Goal: Information Seeking & Learning: Learn about a topic

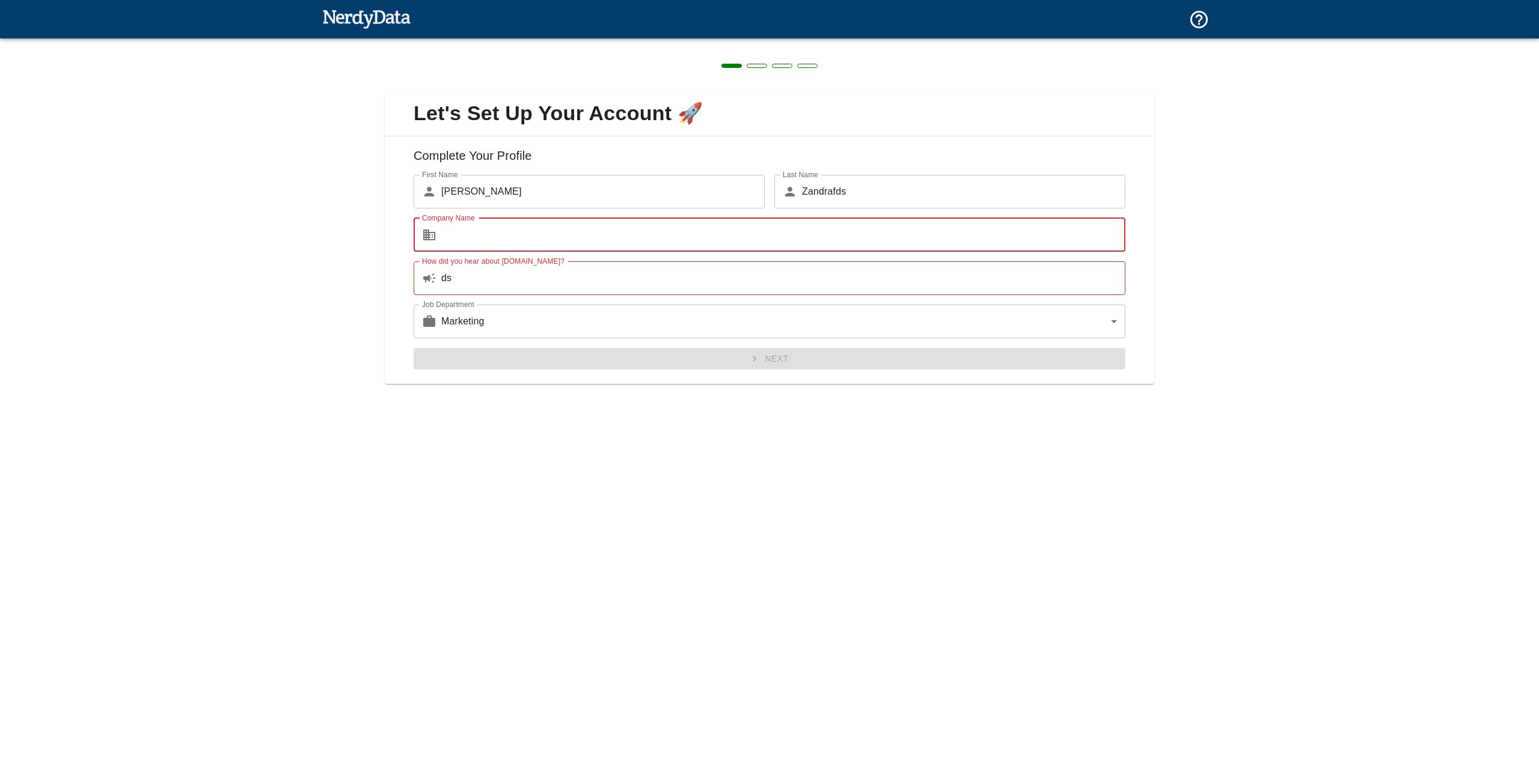
click at [514, 232] on input "Company Name" at bounding box center [783, 235] width 684 height 34
type input "daws"
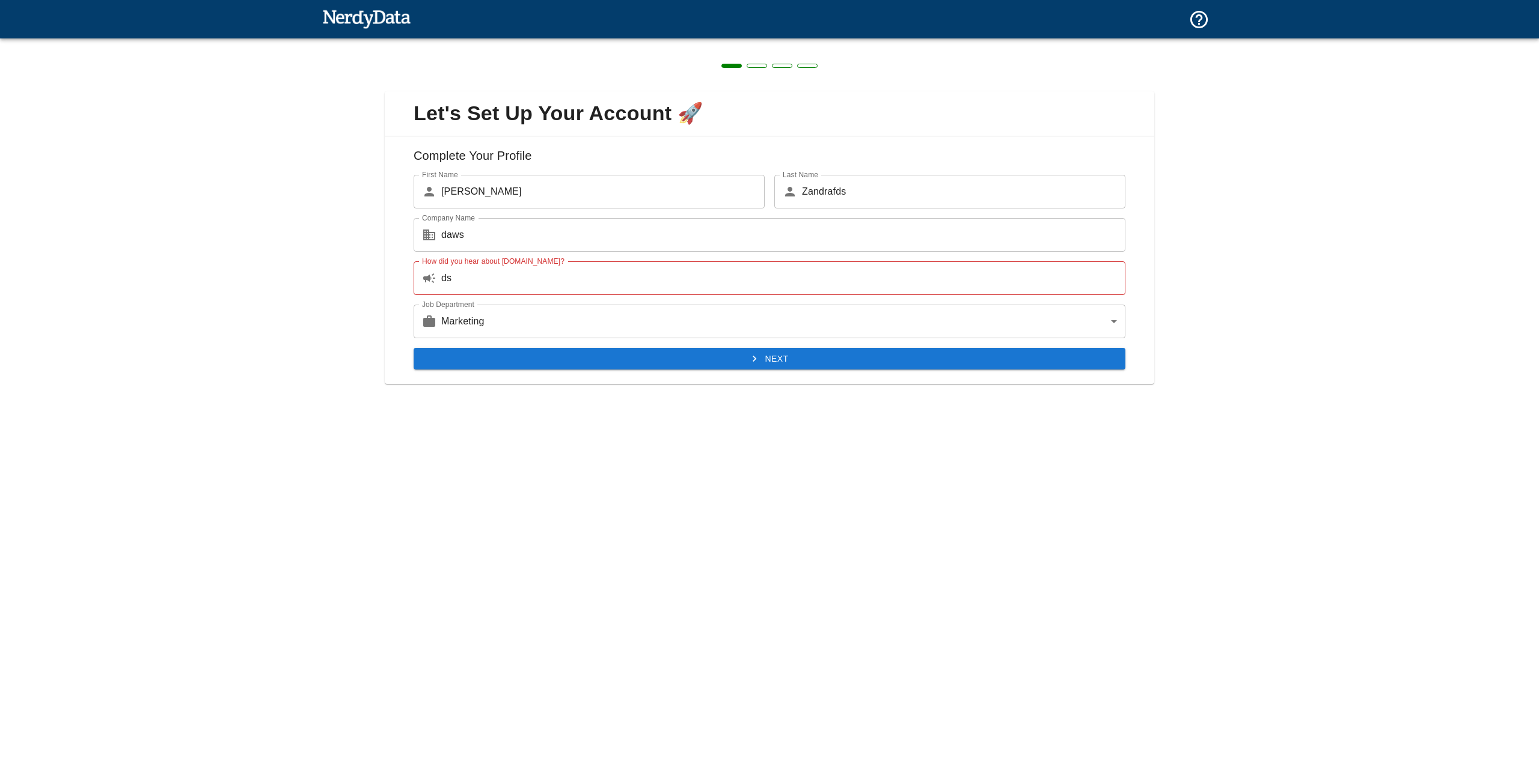
click at [668, 339] on div "Next" at bounding box center [764, 354] width 721 height 32
click at [696, 354] on button "Next" at bounding box center [769, 359] width 712 height 22
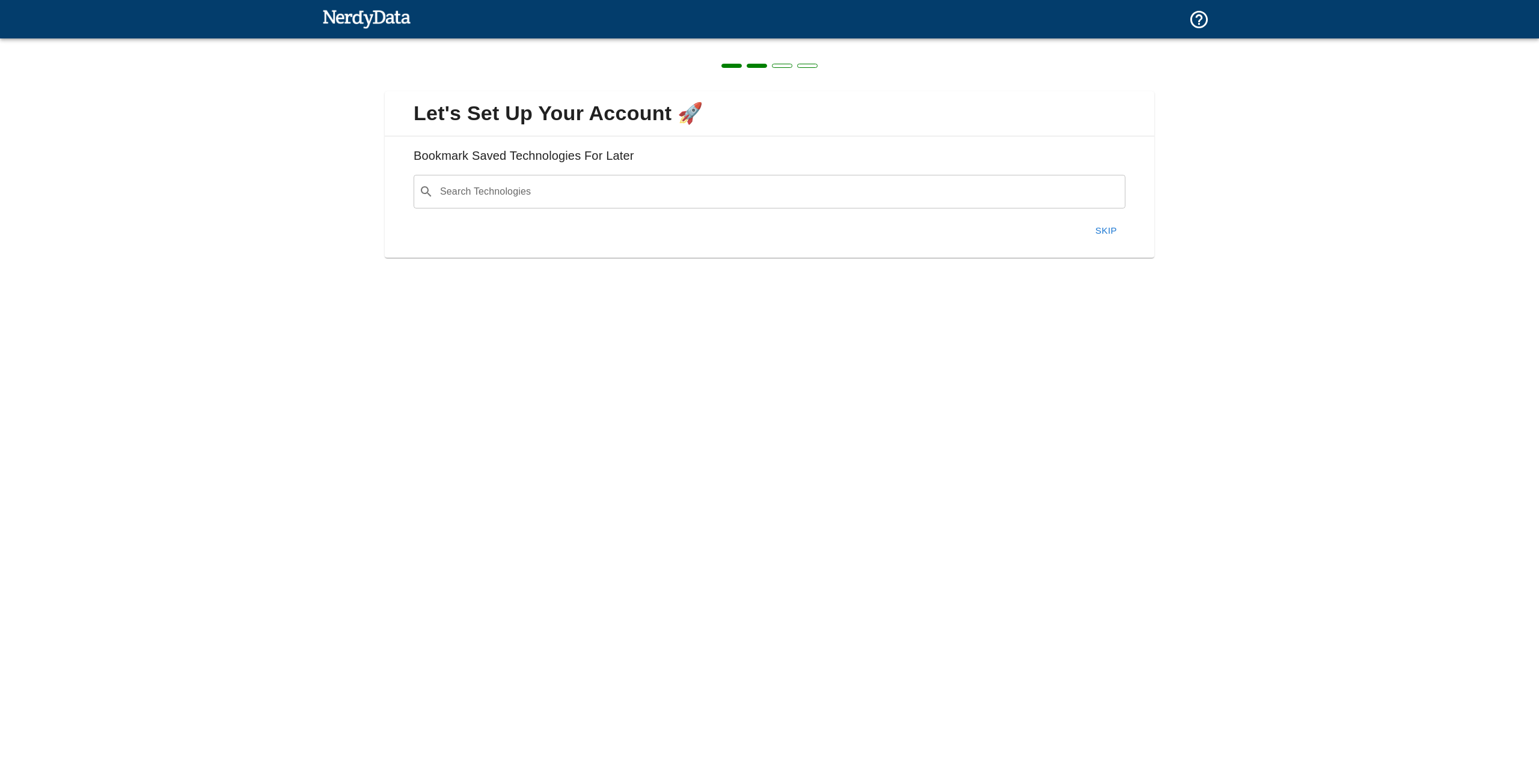
click at [572, 163] on h6 "Bookmark Saved Technologies For Later" at bounding box center [770, 160] width 750 height 29
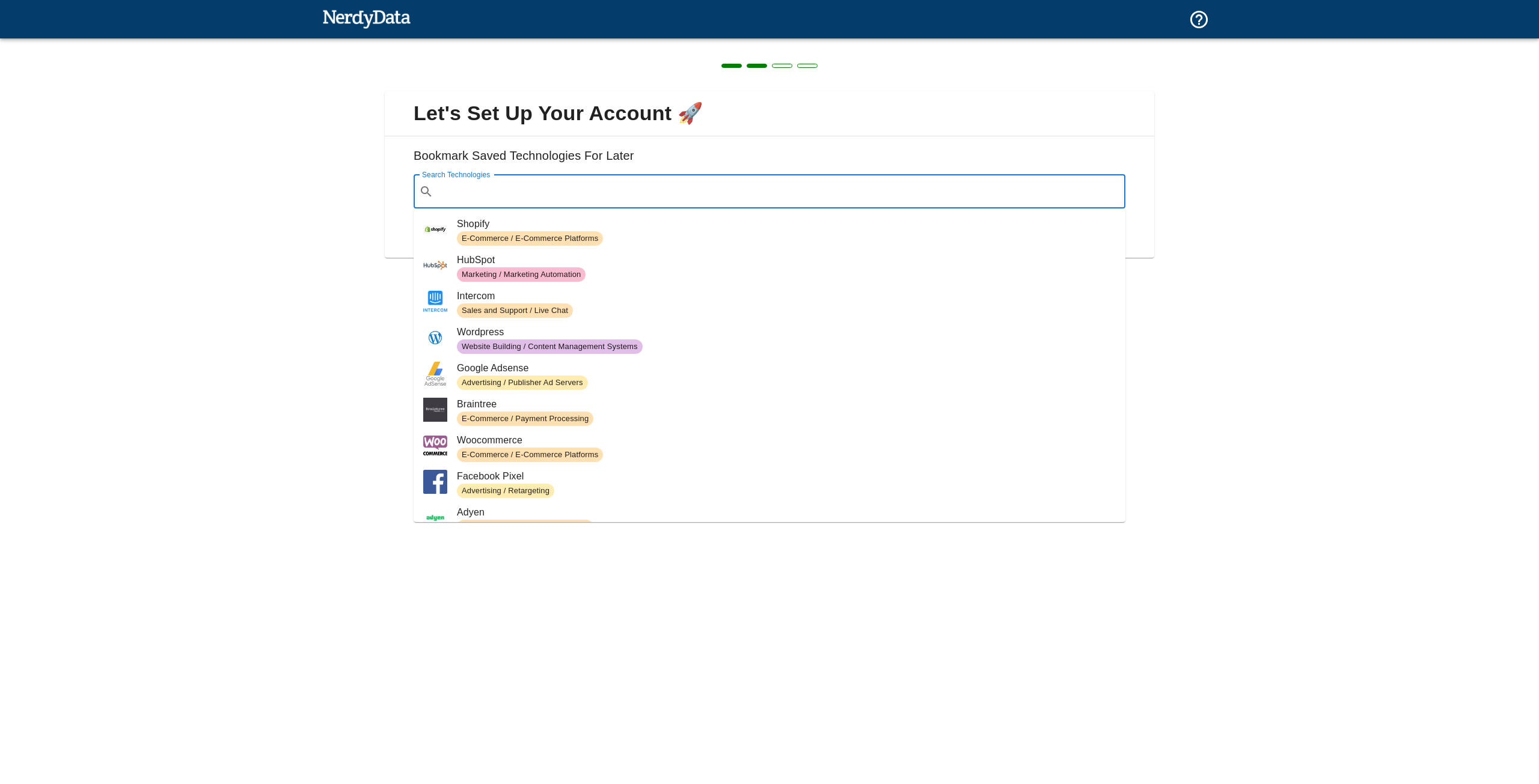
click at [555, 185] on input "Search Technologies" at bounding box center [779, 191] width 682 height 23
paste input "quantumgateway"
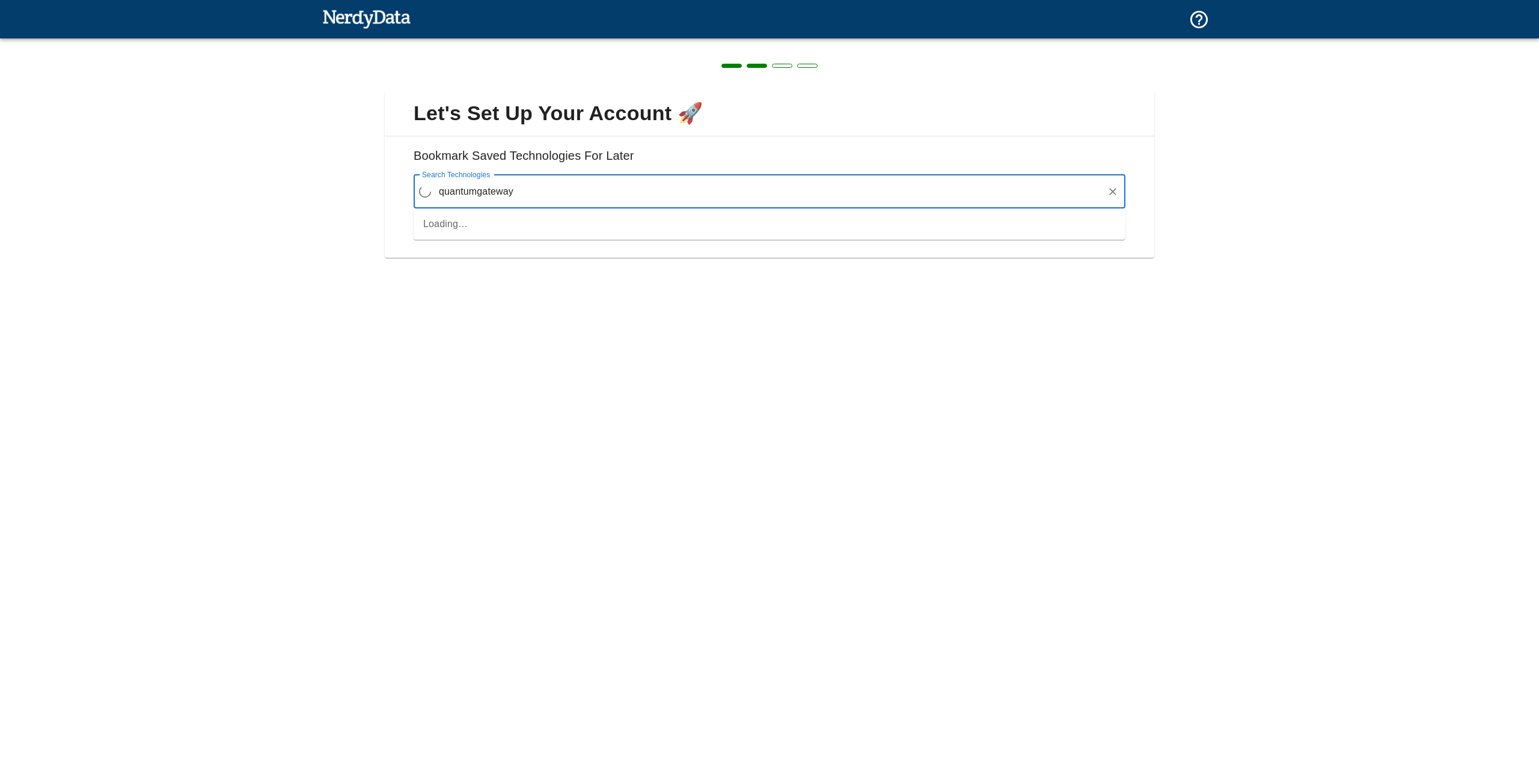
type input "quantumgateway"
click at [1074, 231] on button "Next" at bounding box center [1099, 231] width 52 height 25
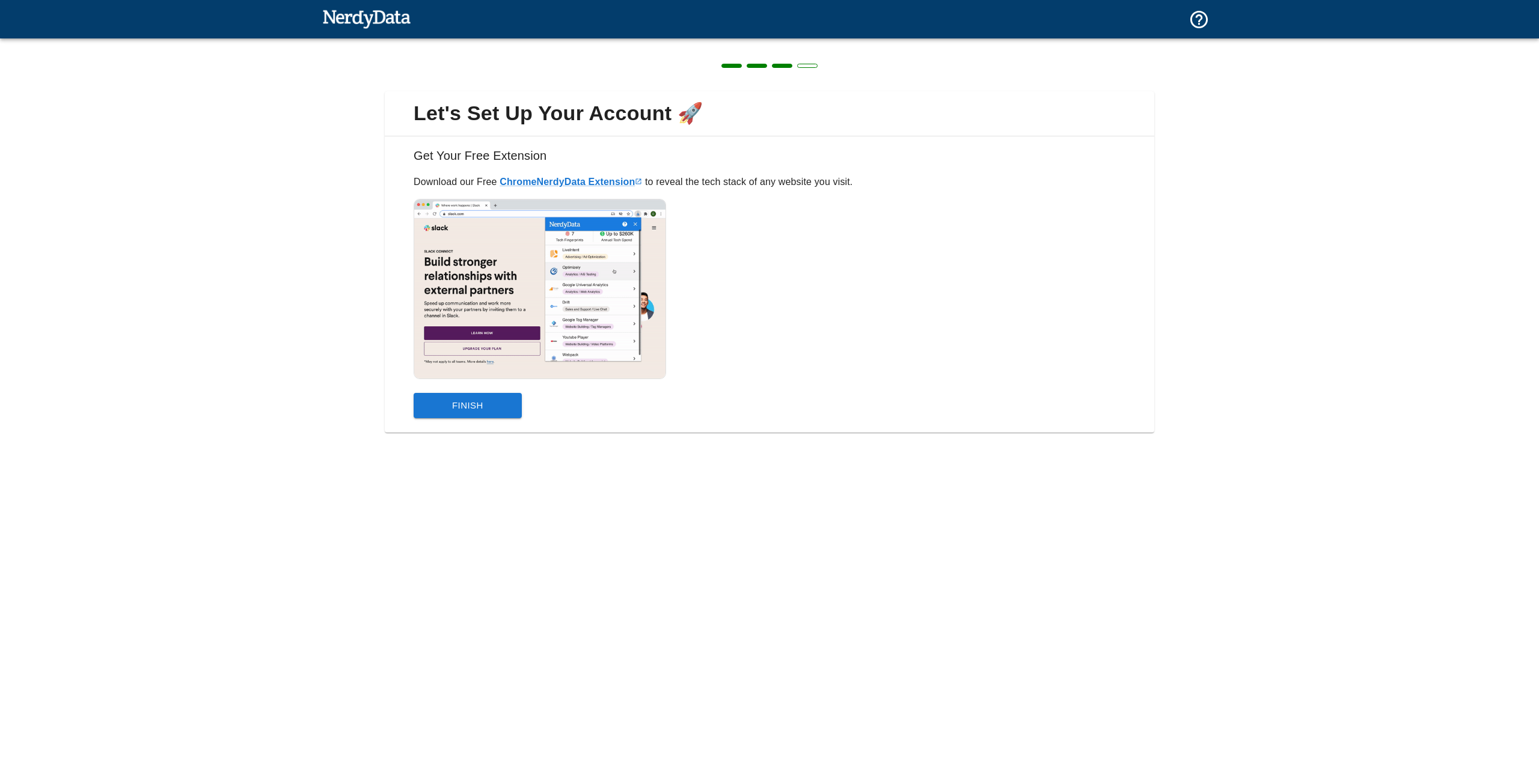
click at [493, 401] on button "Finish" at bounding box center [467, 406] width 108 height 25
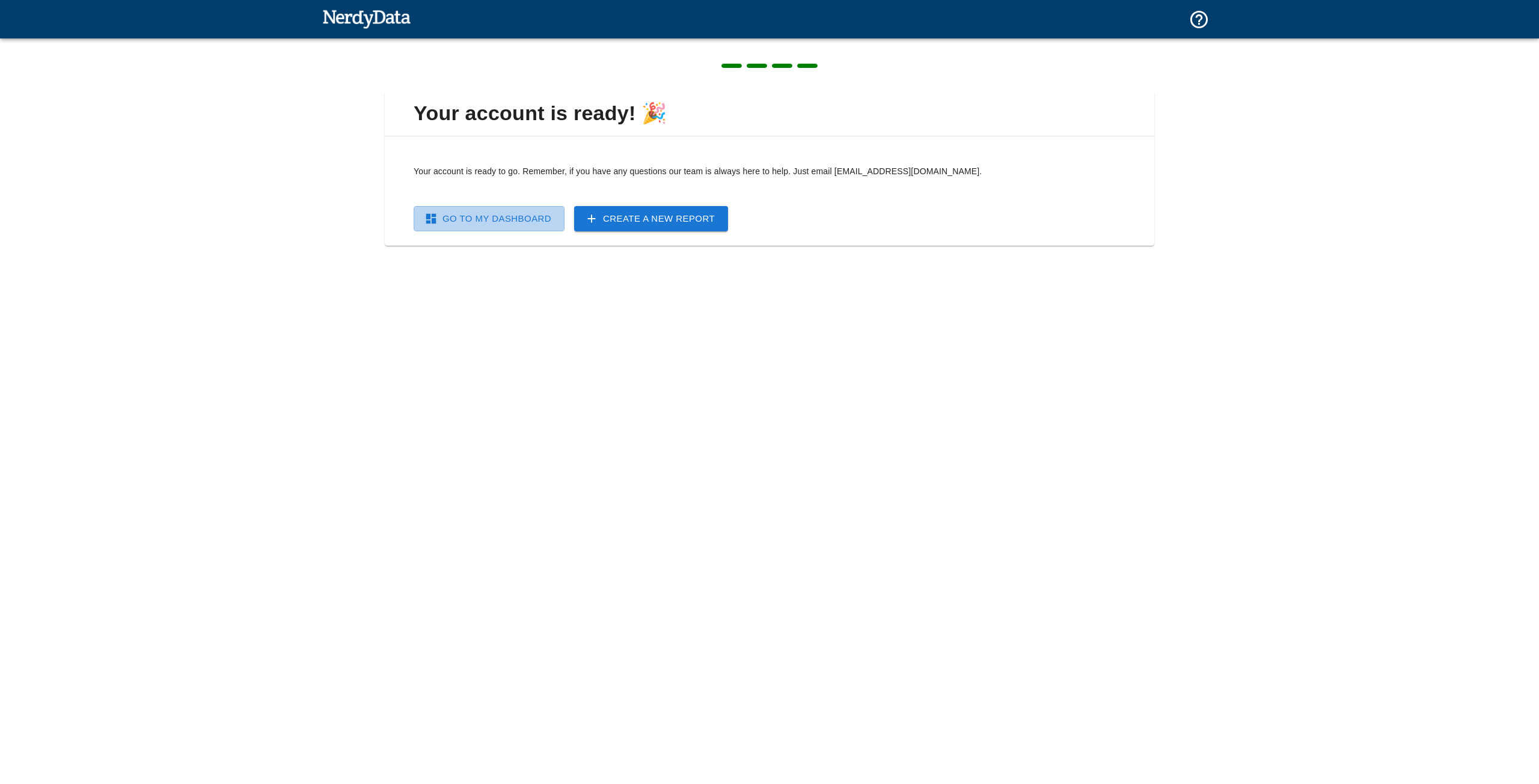
click at [536, 225] on link "Go To My Dashboard" at bounding box center [489, 219] width 151 height 25
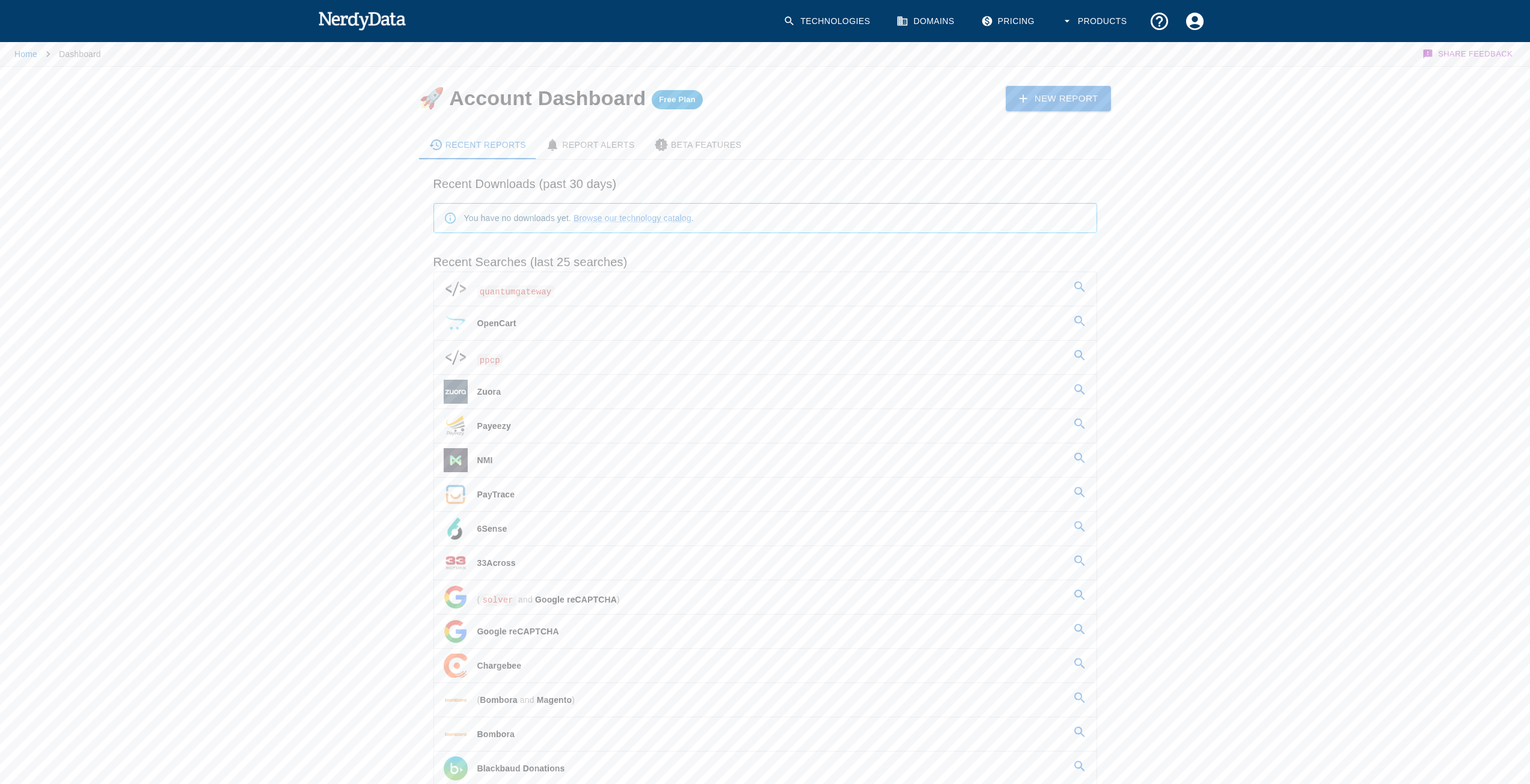
click at [525, 296] on span "quantumgateway" at bounding box center [516, 291] width 77 height 13
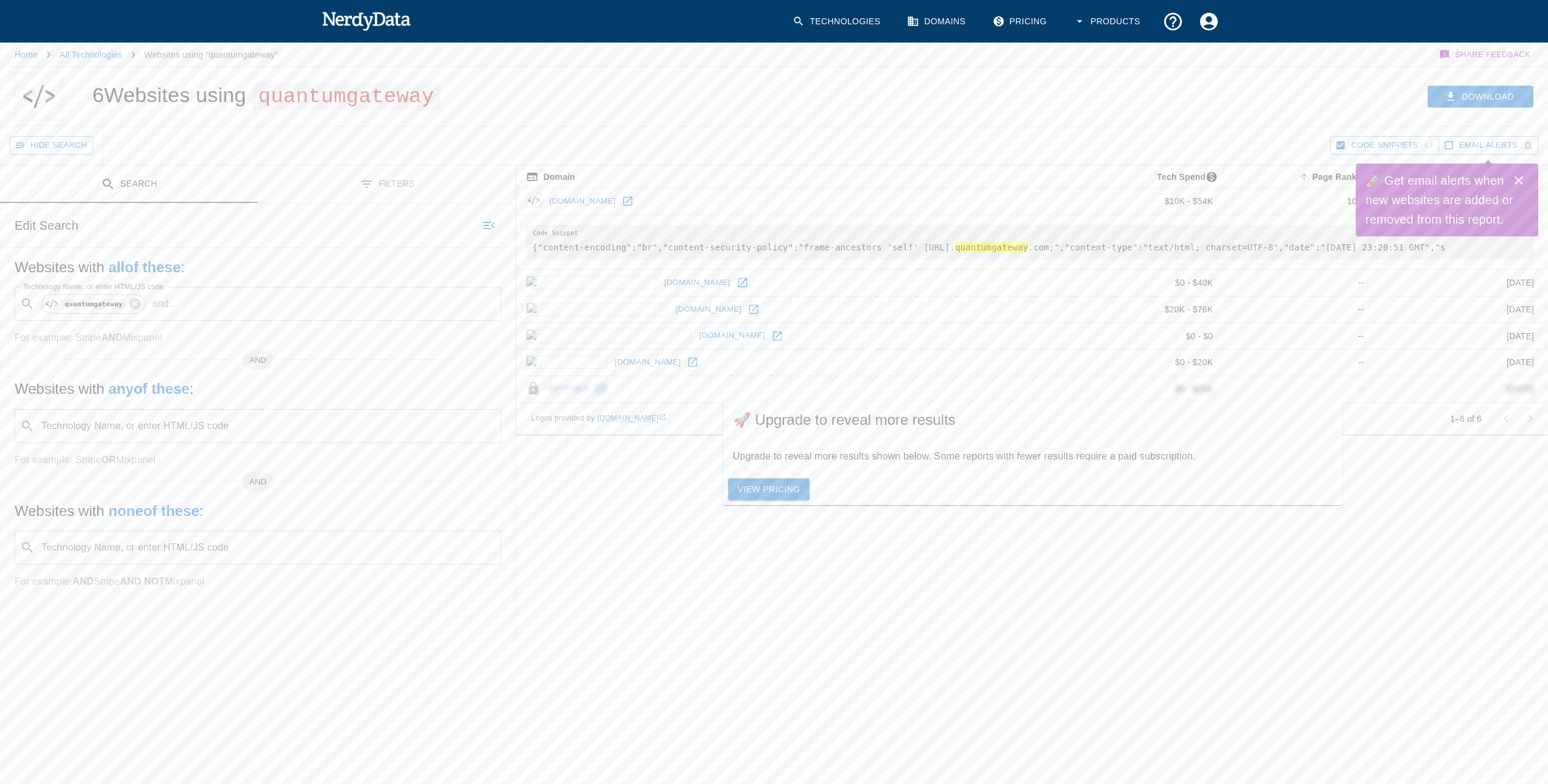
click at [749, 309] on icon at bounding box center [754, 309] width 9 height 9
click at [696, 333] on link "[DOMAIN_NAME]" at bounding box center [732, 336] width 73 height 19
click at [612, 359] on link "[DOMAIN_NAME]" at bounding box center [648, 362] width 73 height 19
click at [585, 383] on td "sp***.net" at bounding box center [790, 389] width 547 height 26
click at [588, 398] on td "sp***.net" at bounding box center [790, 389] width 547 height 26
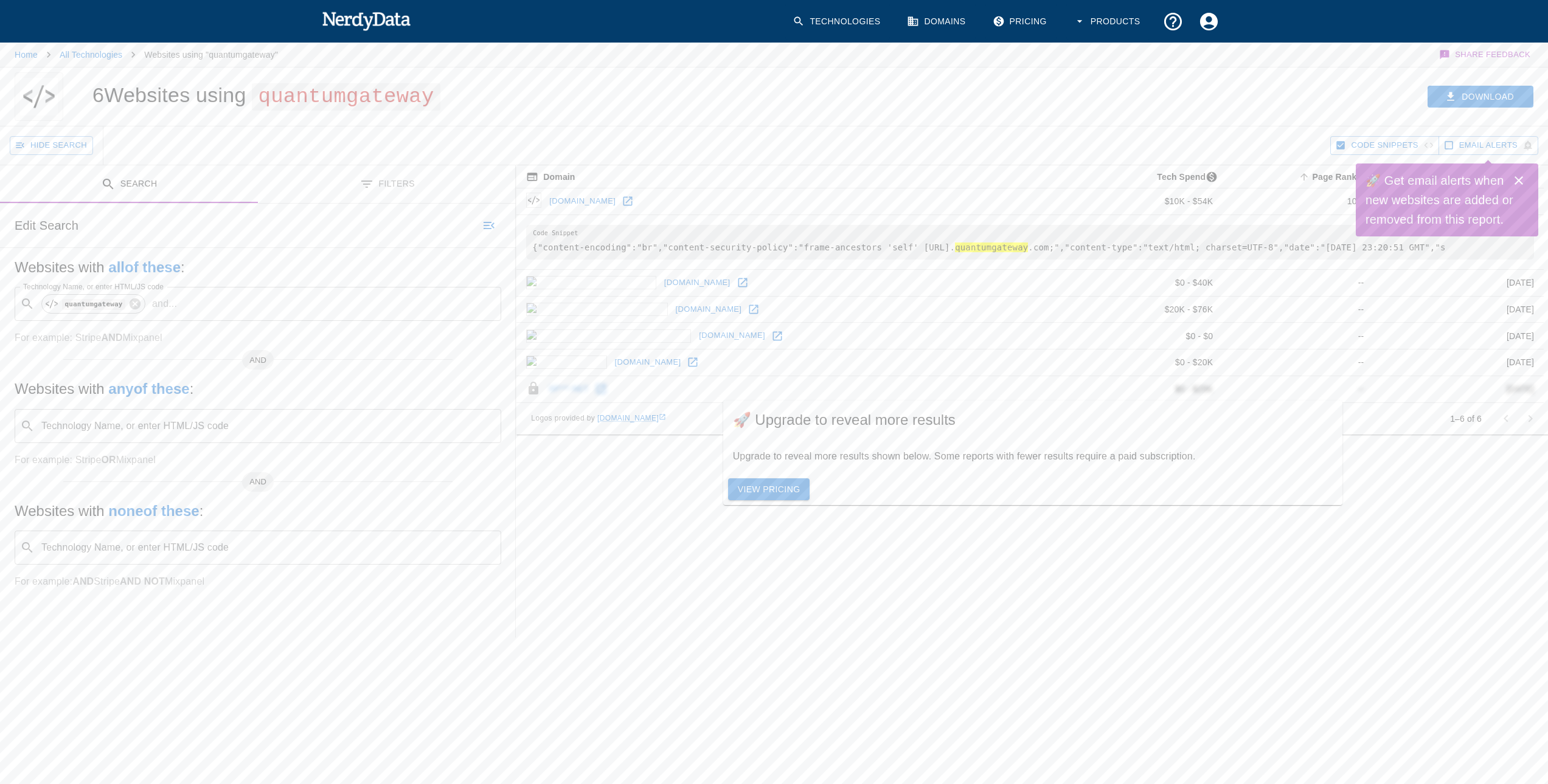
click at [1152, 621] on div "Domain Tech Spend Page Rank sorted ascending Last Crawled [DOMAIN_NAME] $10K - …" at bounding box center [1031, 401] width 1032 height 473
click at [1523, 178] on icon "Close" at bounding box center [1518, 180] width 14 height 14
click at [988, 252] on hl "quantumgateway" at bounding box center [991, 247] width 73 height 10
click at [131, 305] on icon at bounding box center [135, 304] width 14 height 14
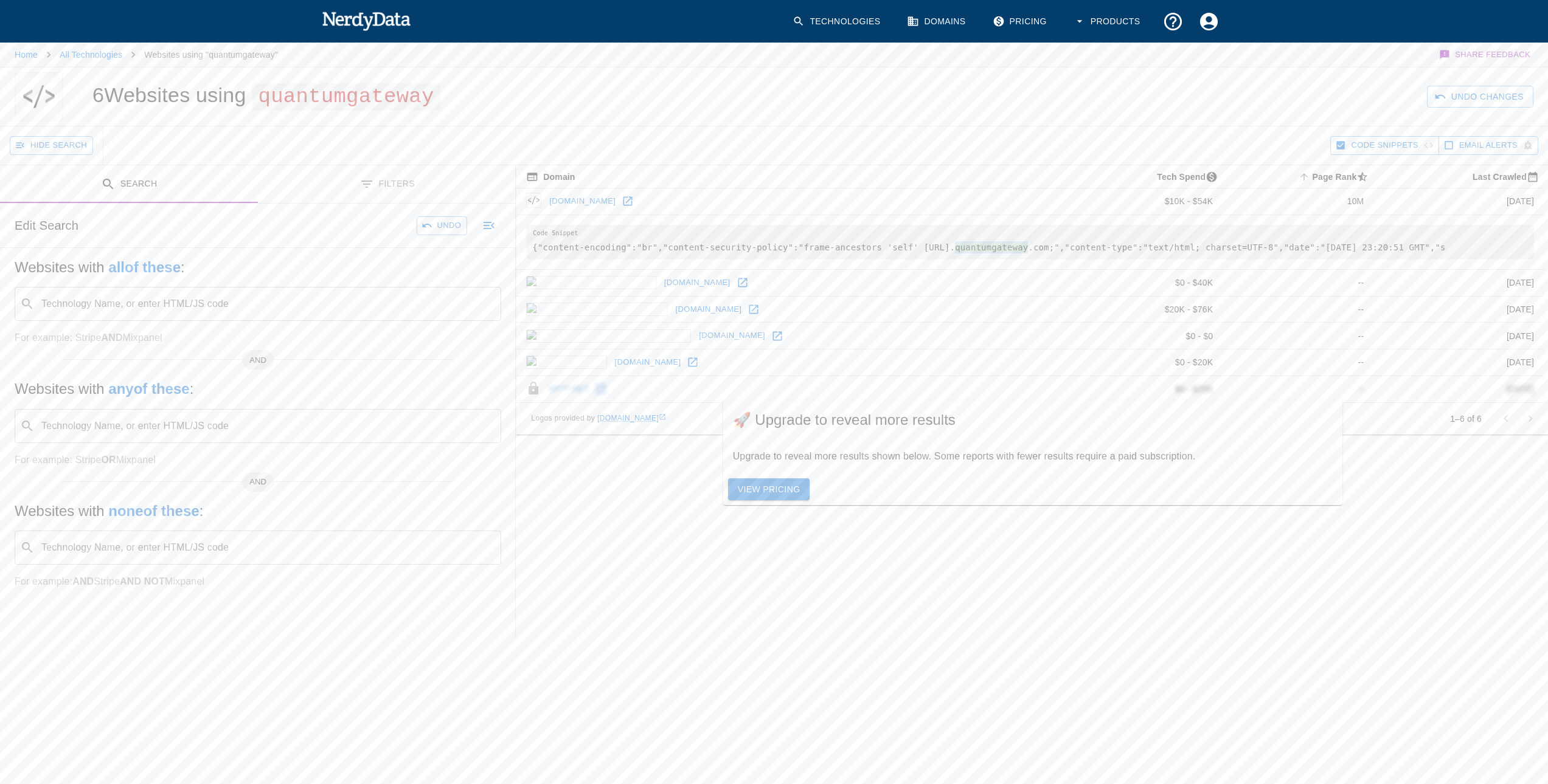
click at [131, 305] on input "Technology Name, or enter HTML/JS code" at bounding box center [267, 304] width 456 height 23
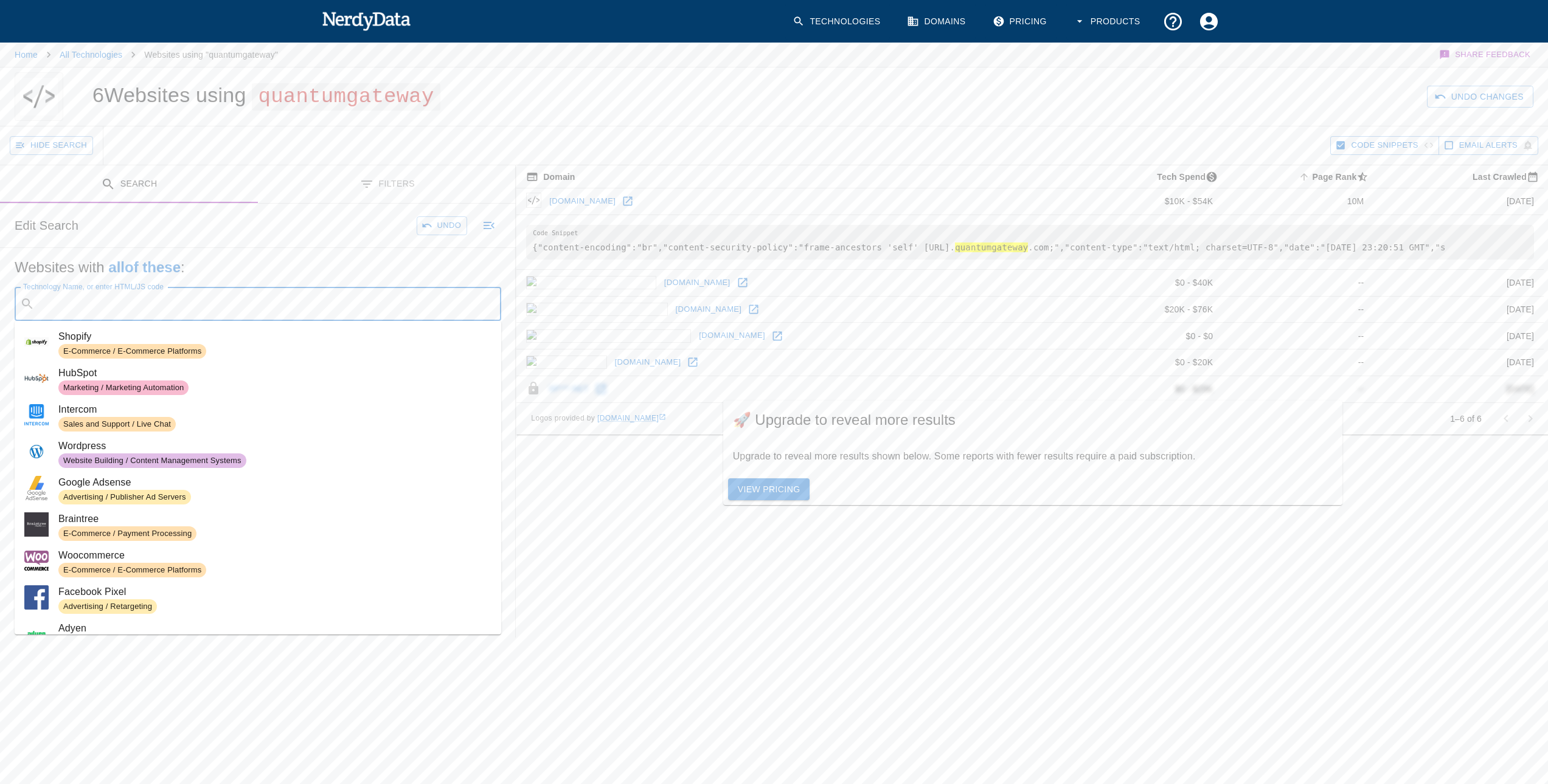
paste input "quantum"
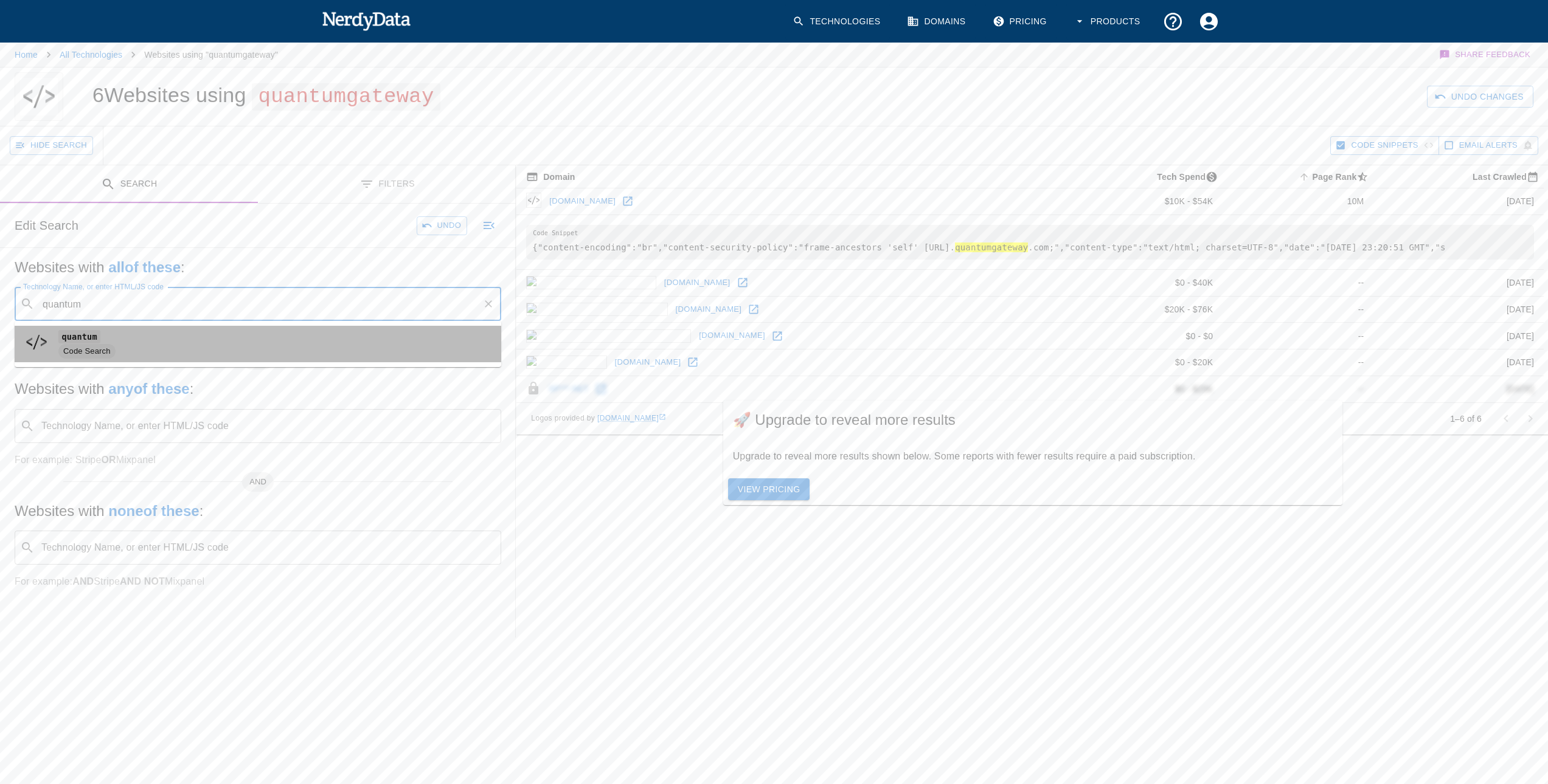
click at [122, 347] on span "Code Search" at bounding box center [275, 351] width 433 height 14
type input "quantum"
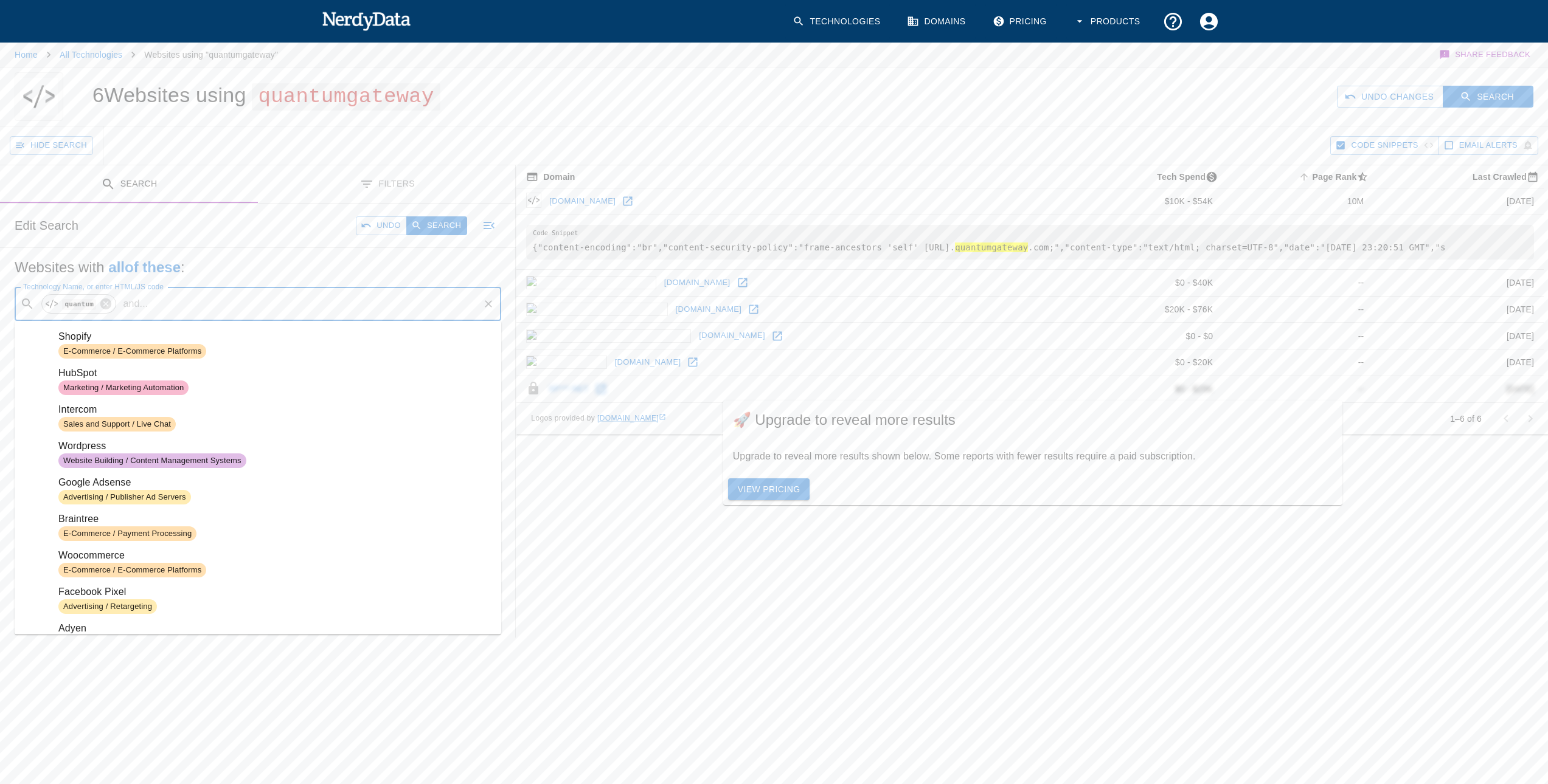
click at [248, 293] on input "Technology Name, or enter HTML/JS code" at bounding box center [315, 304] width 324 height 23
click at [1508, 91] on button "Search" at bounding box center [1488, 97] width 91 height 23
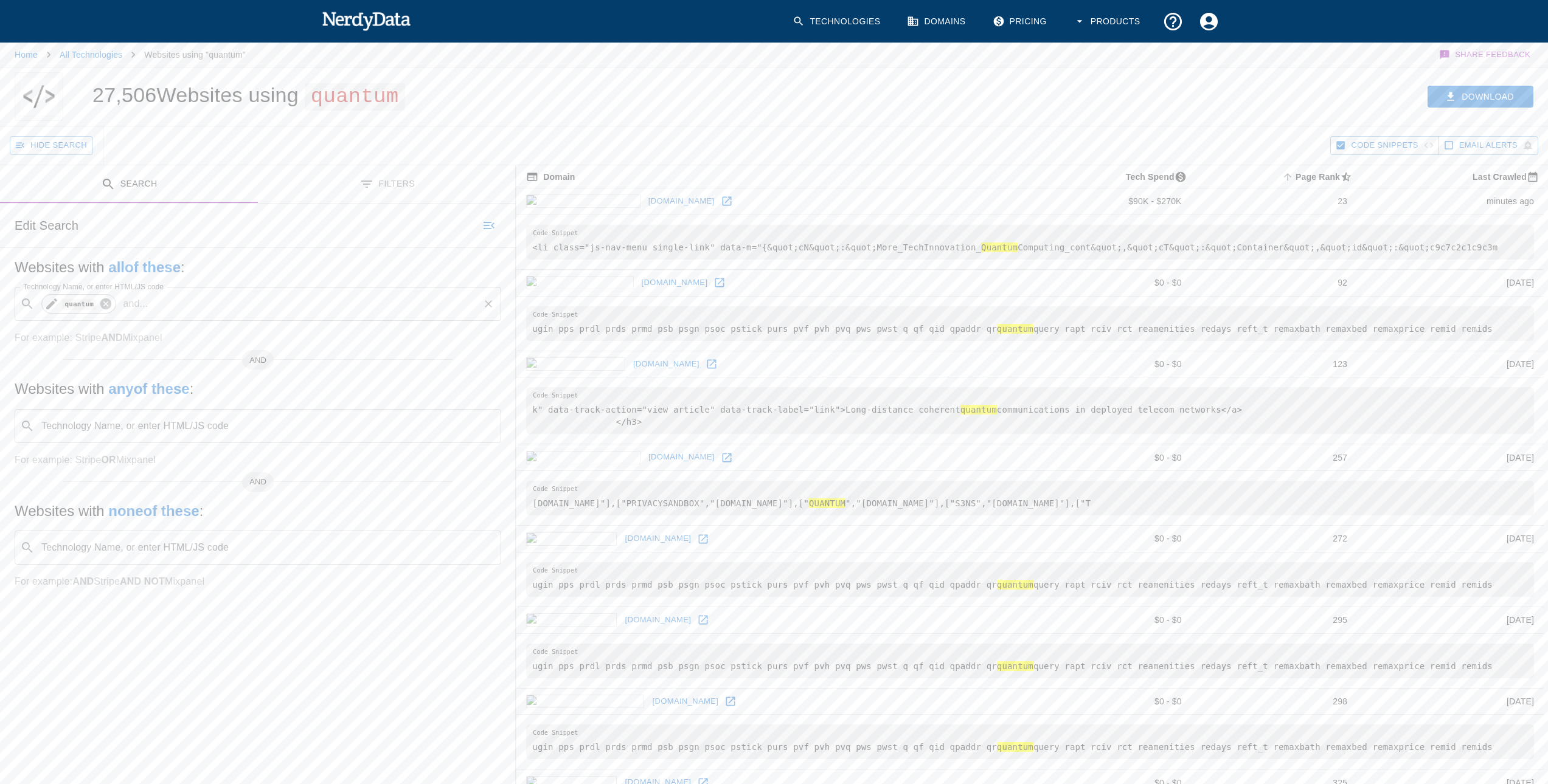
click at [102, 305] on icon at bounding box center [106, 304] width 14 height 14
click at [102, 305] on input "Technology Name, or enter HTML/JS code" at bounding box center [267, 304] width 456 height 23
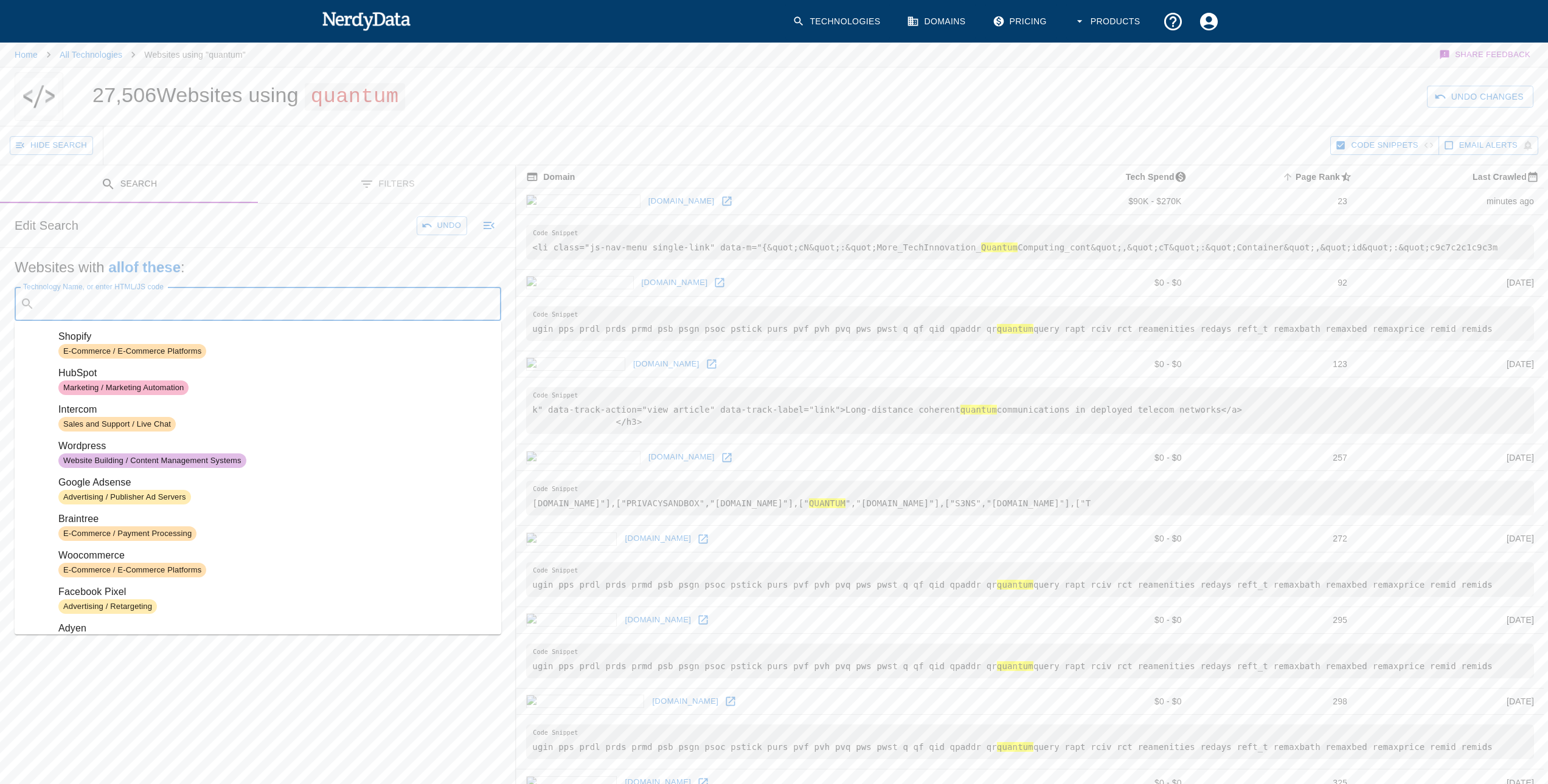
paste input "secure.quantum"
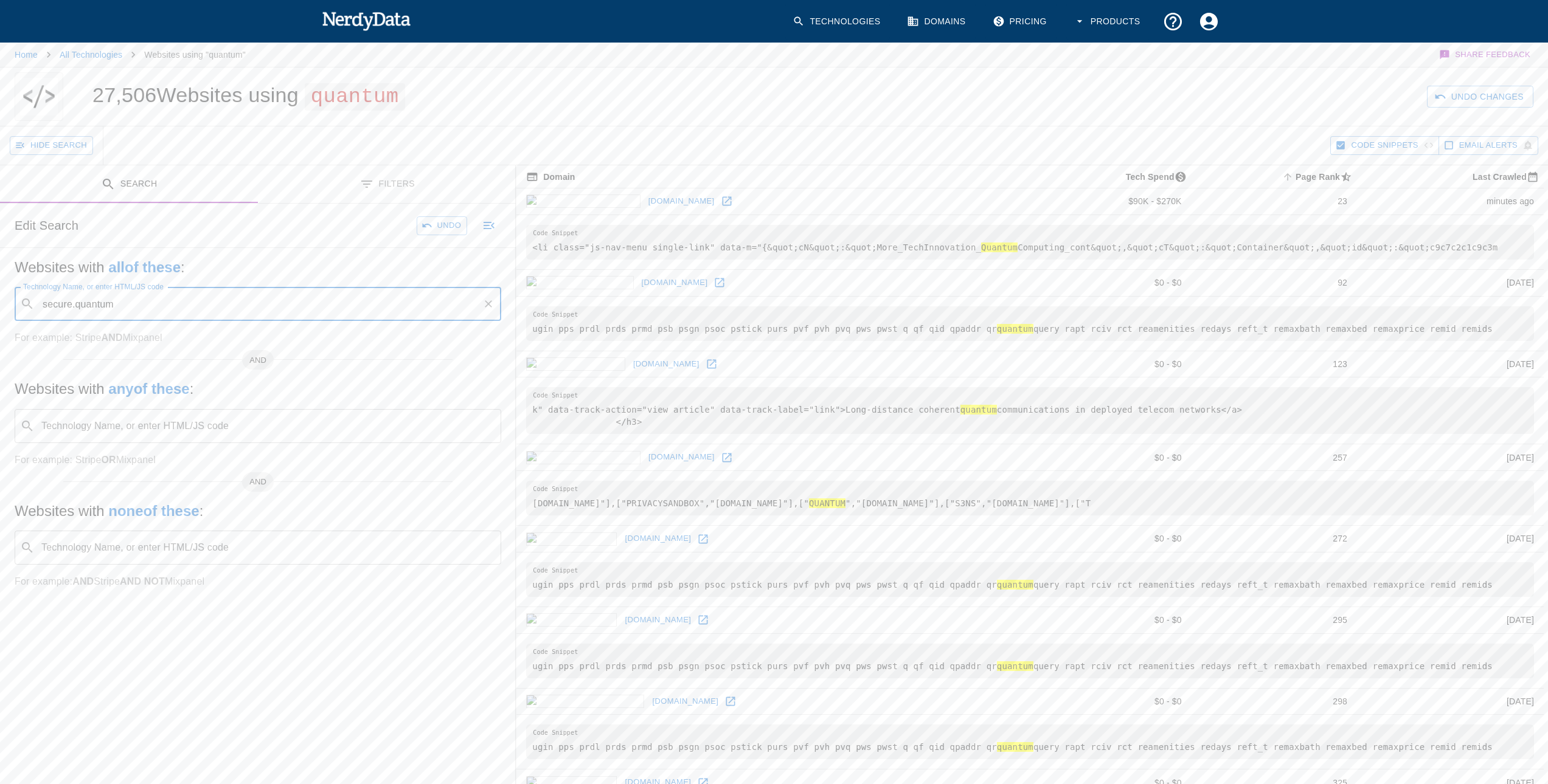
type input "secure.quantum"
click at [452, 220] on button "Search" at bounding box center [436, 225] width 60 height 19
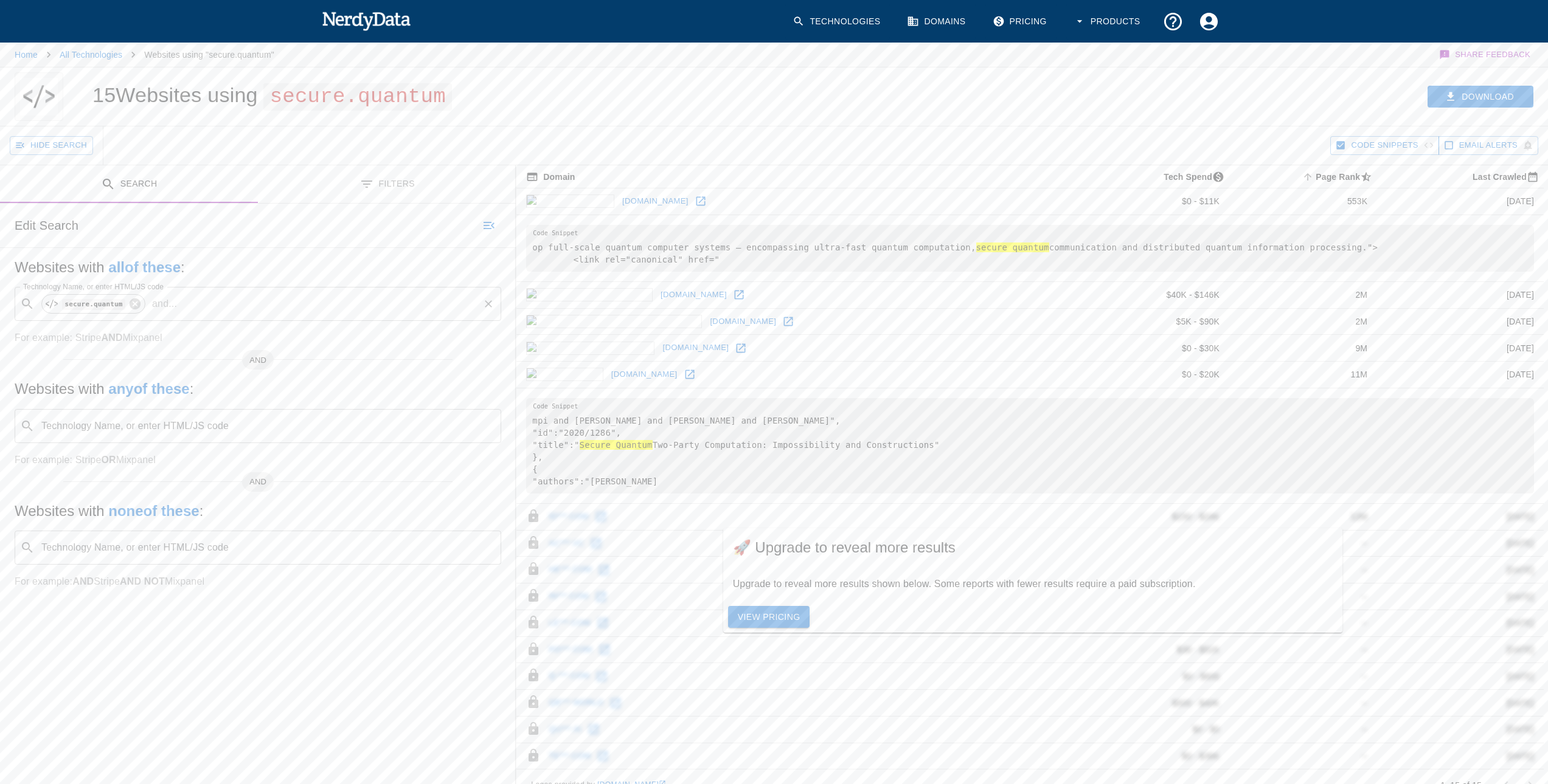
click at [1348, 153] on button "Code Snippets" at bounding box center [1384, 145] width 108 height 19
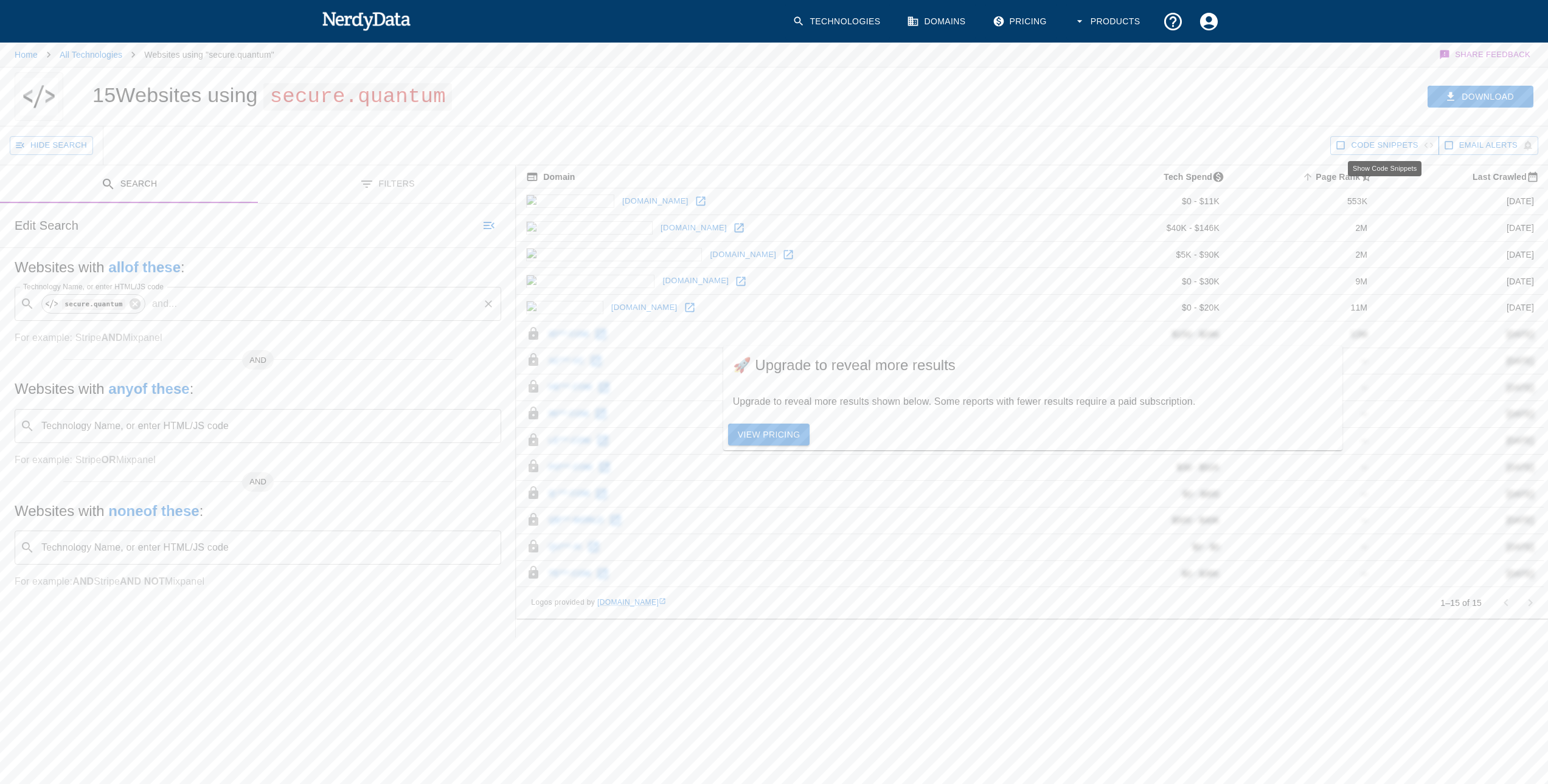
click at [1353, 148] on span "Code Snippets" at bounding box center [1384, 145] width 67 height 14
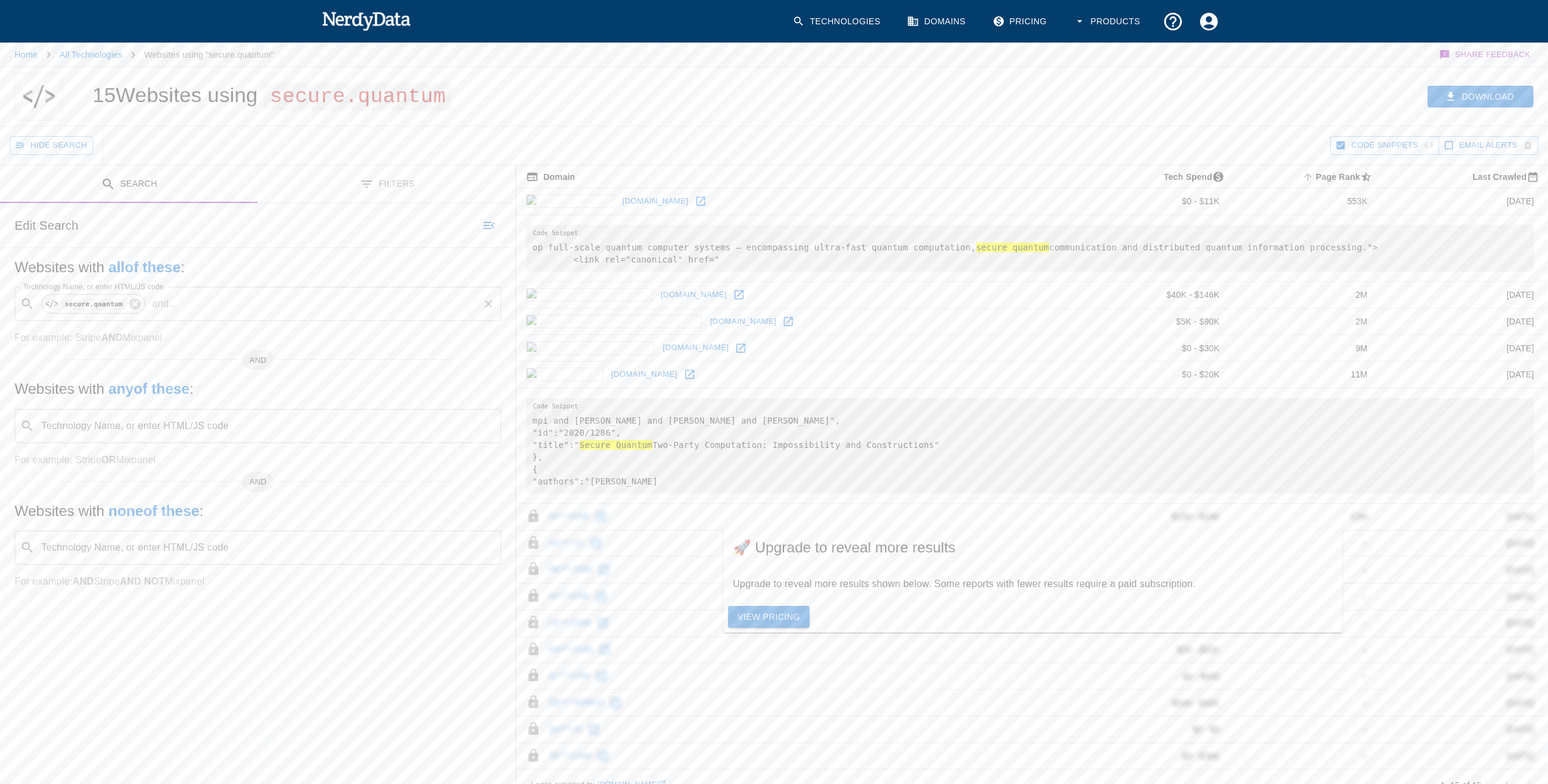
click at [619, 200] on link "[DOMAIN_NAME]" at bounding box center [656, 201] width 73 height 19
click at [933, 291] on td "[DOMAIN_NAME]" at bounding box center [795, 294] width 557 height 26
click at [123, 307] on div "secure.quantum" at bounding box center [94, 304] width 104 height 20
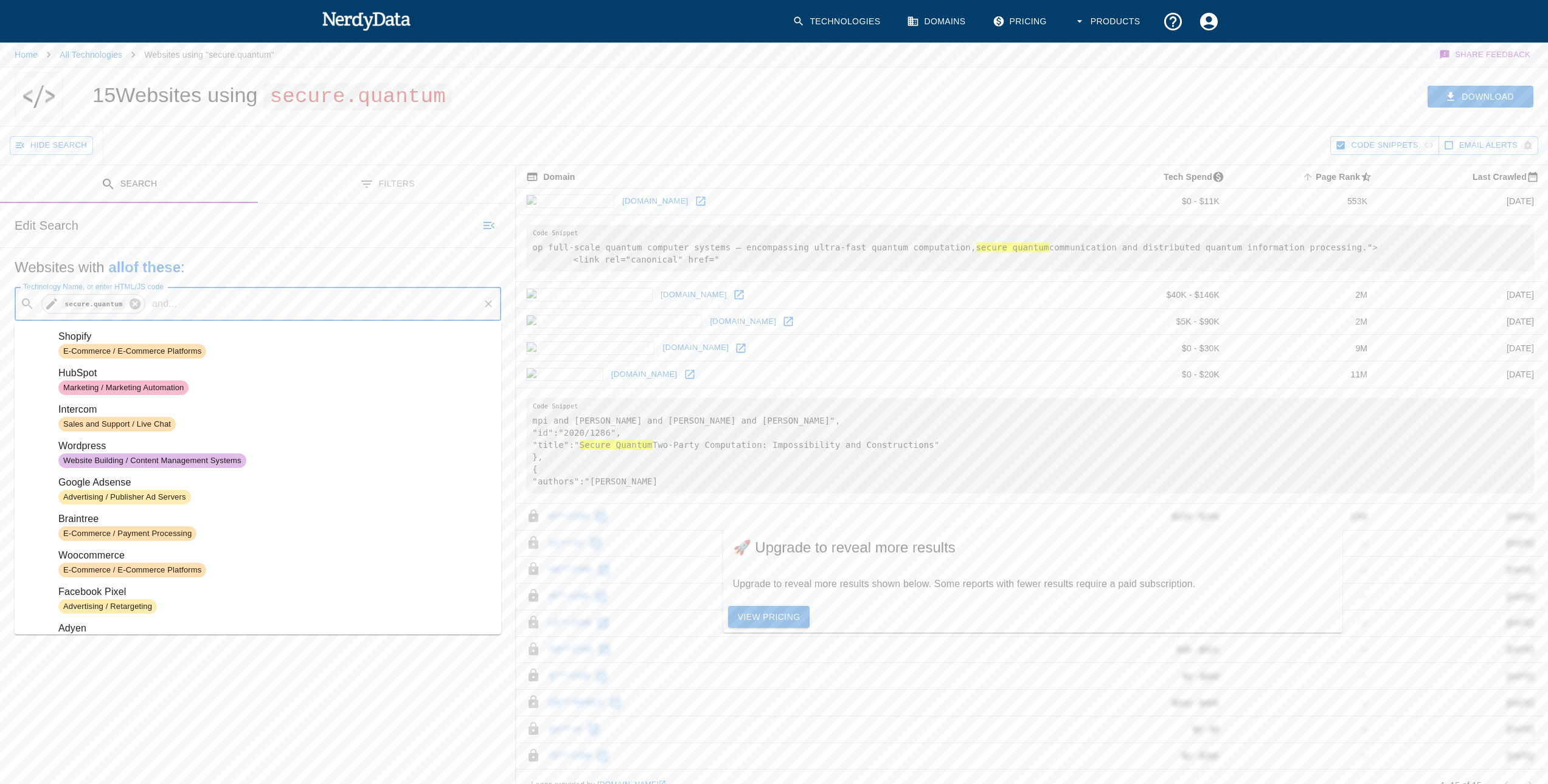
click at [129, 308] on icon at bounding box center [135, 304] width 11 height 11
click at [128, 308] on input "Technology Name, or enter HTML/JS code" at bounding box center [267, 304] width 456 height 23
paste input "cgi/ilf.php"
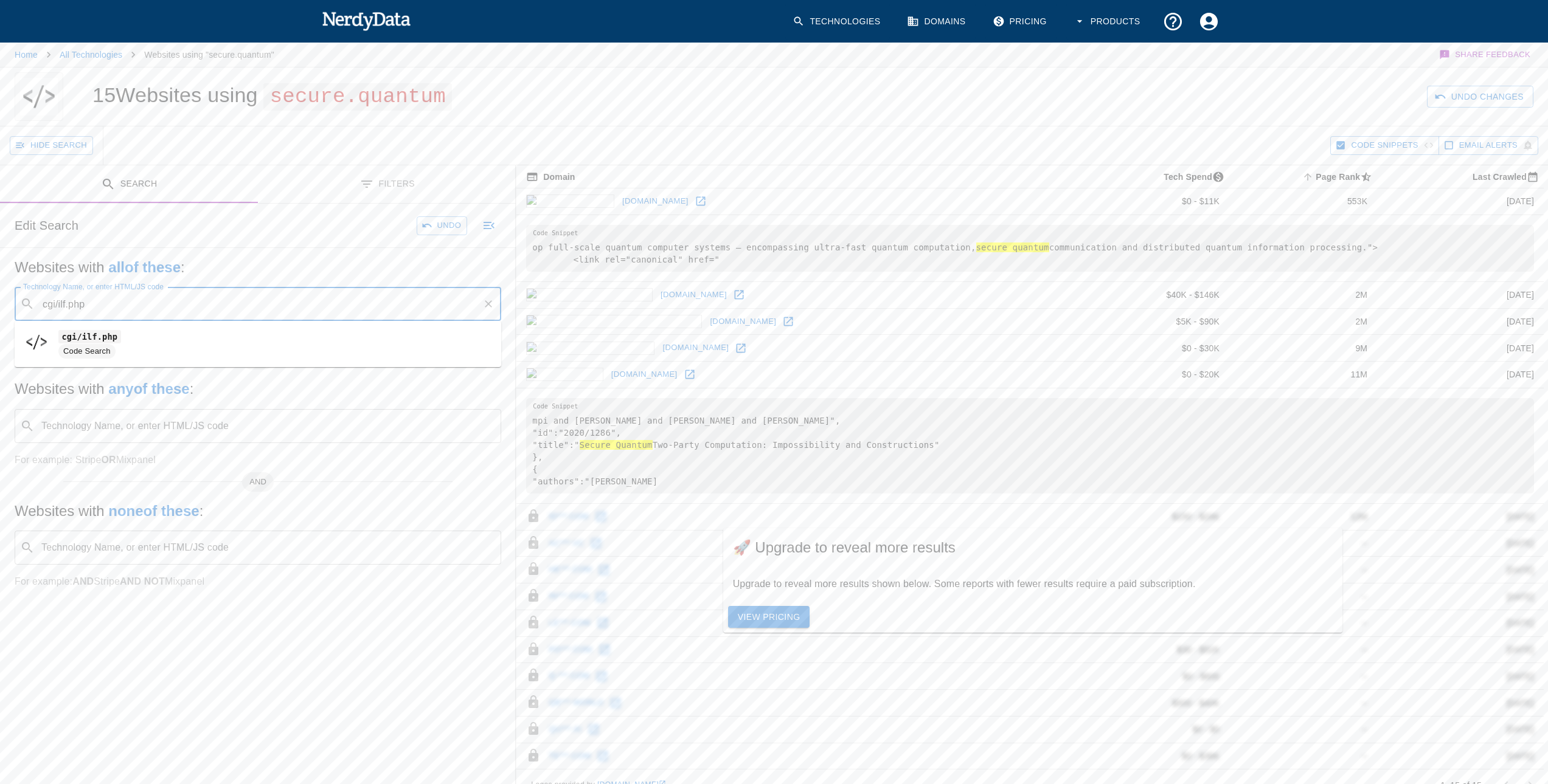
type input "cgi/ilf.php"
click at [448, 225] on button "Search" at bounding box center [436, 225] width 60 height 19
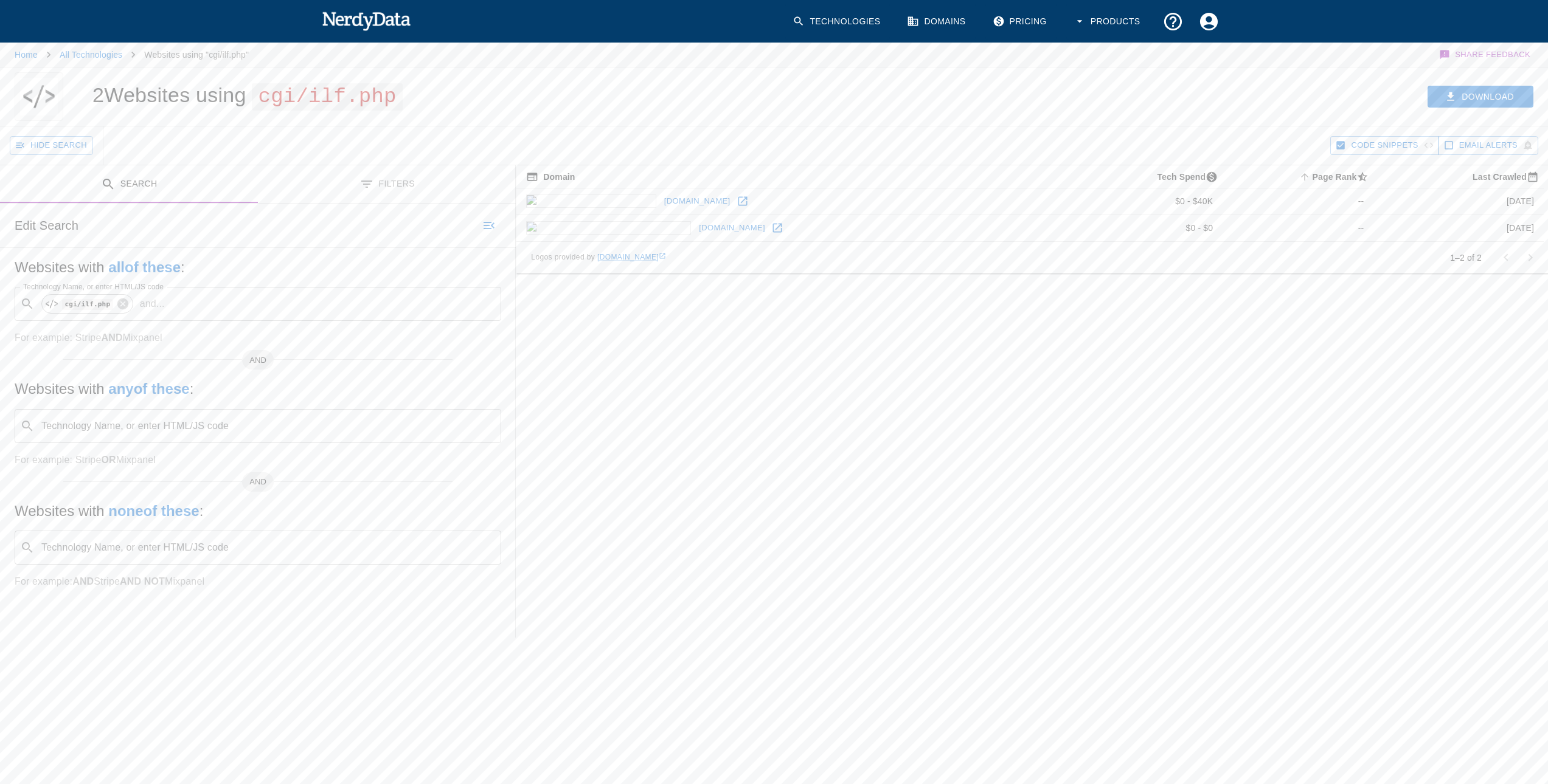
click at [1344, 144] on icon "button" at bounding box center [1341, 145] width 8 height 8
click at [661, 203] on link "[DOMAIN_NAME]" at bounding box center [697, 201] width 73 height 19
click at [696, 224] on link "[DOMAIN_NAME]" at bounding box center [732, 228] width 73 height 19
click at [661, 201] on link "[DOMAIN_NAME]" at bounding box center [697, 201] width 73 height 19
